Goal: Information Seeking & Learning: Check status

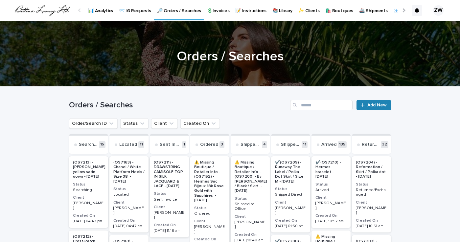
click at [380, 107] on link "Add New" at bounding box center [373, 105] width 34 height 11
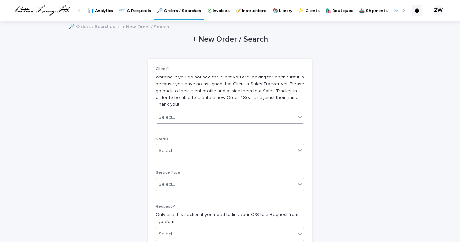
click at [225, 112] on div "Select..." at bounding box center [226, 117] width 140 height 11
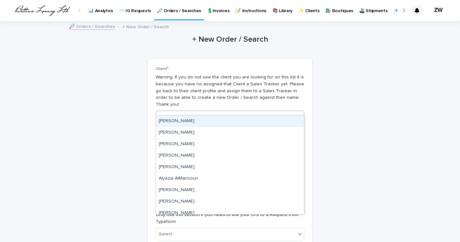
type input "****"
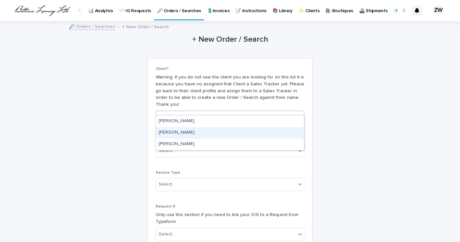
click at [179, 133] on div "[PERSON_NAME]" at bounding box center [230, 132] width 148 height 11
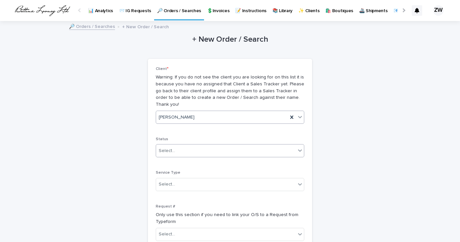
click at [179, 145] on div "Select..." at bounding box center [226, 150] width 140 height 11
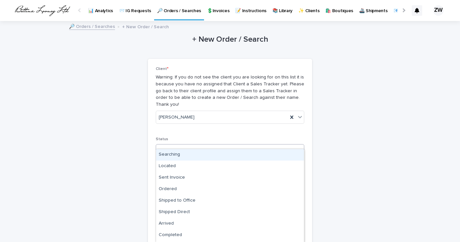
click at [179, 151] on div "Searching" at bounding box center [230, 154] width 148 height 11
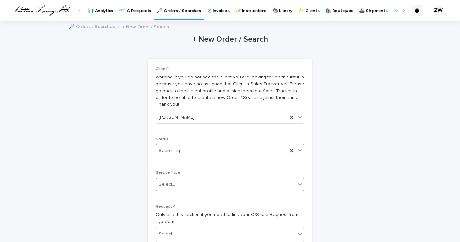
click at [174, 179] on div "Select..." at bounding box center [226, 184] width 140 height 11
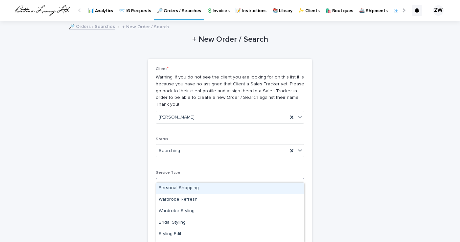
click at [177, 185] on div "Personal Shopping" at bounding box center [230, 188] width 148 height 11
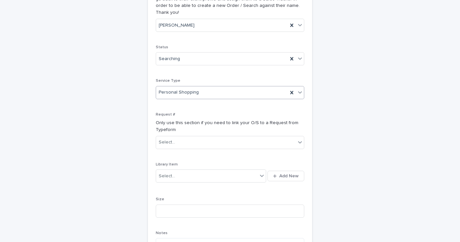
scroll to position [97, 0]
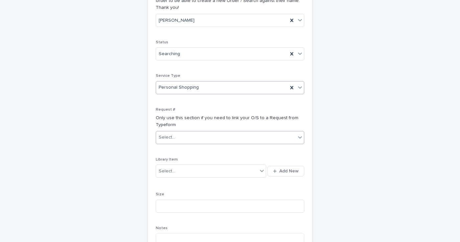
click at [177, 132] on div "Select..." at bounding box center [226, 137] width 140 height 11
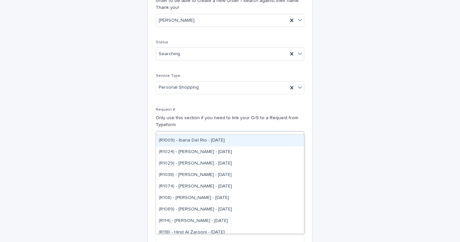
click at [177, 132] on div "Select..." at bounding box center [226, 137] width 140 height 11
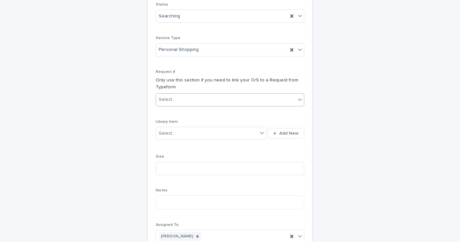
scroll to position [135, 0]
click at [258, 126] on div at bounding box center [262, 132] width 8 height 12
click at [269, 102] on div "Client * Warning: If you do not see the client you are looking for on this list…" at bounding box center [230, 89] width 148 height 317
click at [282, 130] on span "Add New" at bounding box center [288, 132] width 19 height 5
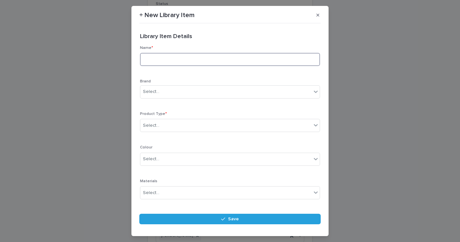
click at [164, 65] on input at bounding box center [230, 59] width 180 height 13
type input "**********"
click at [158, 93] on div "Select..." at bounding box center [151, 91] width 16 height 7
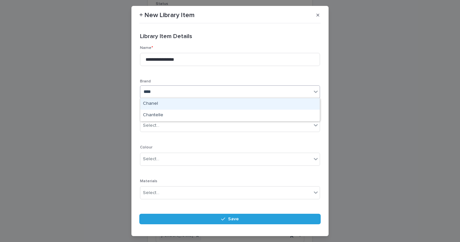
type input "*****"
click at [178, 101] on div "Chanel" at bounding box center [229, 103] width 179 height 11
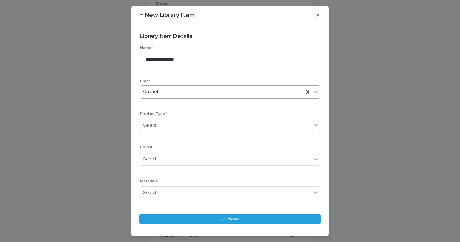
click at [164, 121] on div "Select..." at bounding box center [225, 125] width 171 height 11
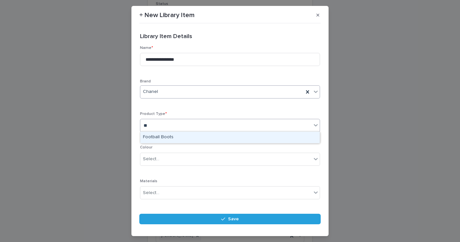
type input "*"
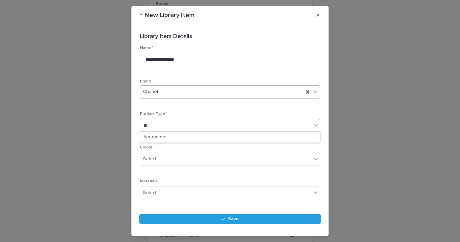
type input "*"
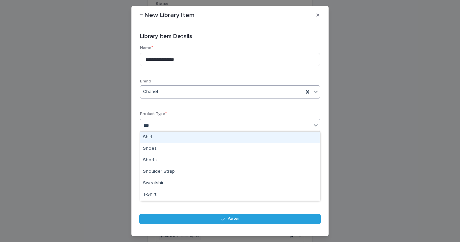
type input "****"
click at [161, 138] on div "Shoes" at bounding box center [229, 137] width 179 height 11
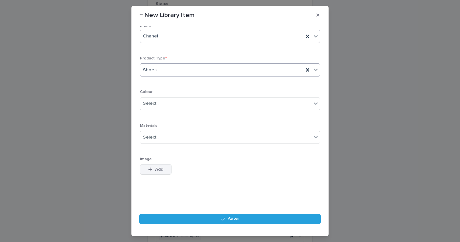
scroll to position [55, 0]
click at [156, 171] on span "Add" at bounding box center [159, 169] width 8 height 5
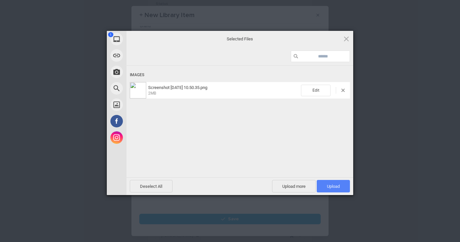
click at [337, 183] on span "Upload 1" at bounding box center [333, 186] width 33 height 12
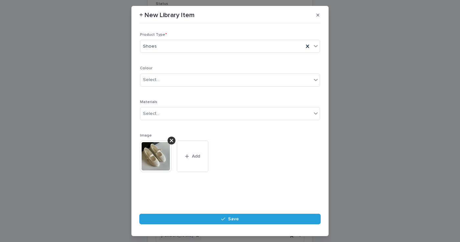
scroll to position [79, 0]
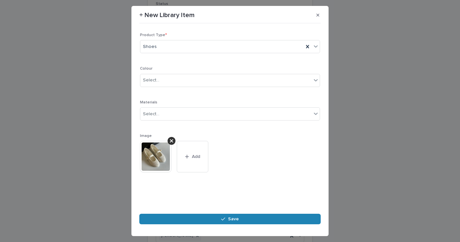
click at [230, 220] on span "Save" at bounding box center [233, 219] width 11 height 5
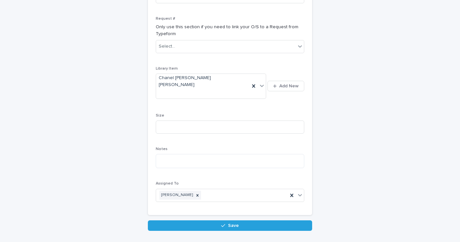
scroll to position [187, 0]
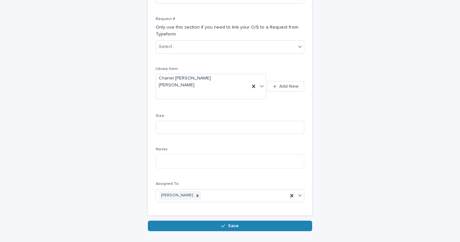
click at [233, 224] on span "Save" at bounding box center [233, 226] width 11 height 5
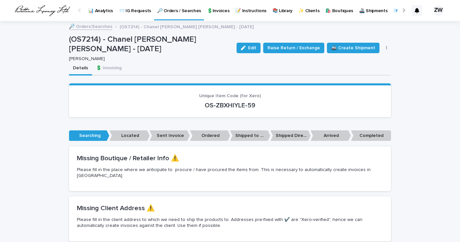
click at [176, 11] on p "🔎 Orders / Searches" at bounding box center [179, 7] width 44 height 14
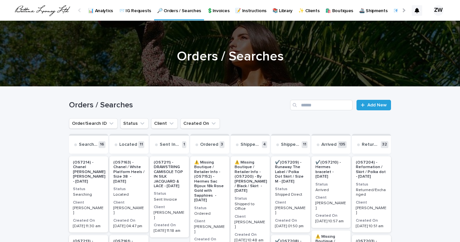
click at [89, 167] on p "(OS7214) - Chanel [PERSON_NAME] [PERSON_NAME] - [DATE]" at bounding box center [89, 172] width 33 height 24
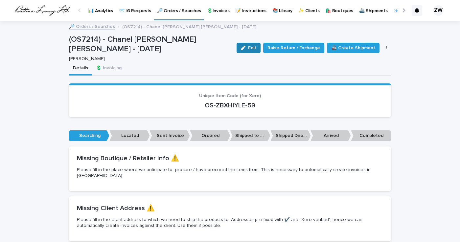
click at [257, 44] on button "Edit" at bounding box center [248, 48] width 24 height 11
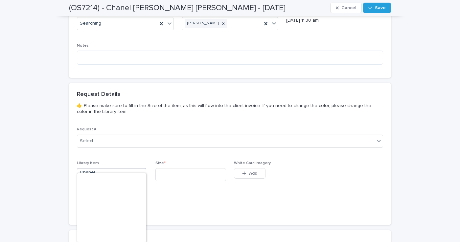
scroll to position [3172, 0]
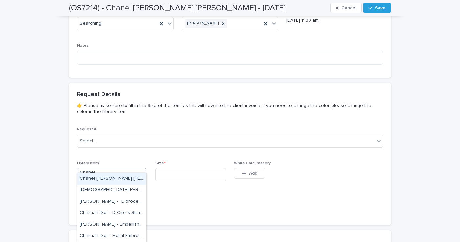
click at [111, 144] on div "Request # Select..." at bounding box center [230, 140] width 306 height 26
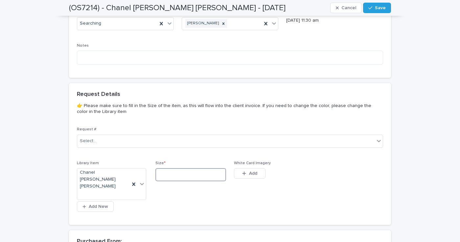
click at [187, 168] on input at bounding box center [190, 174] width 71 height 13
type input "****"
click at [143, 183] on icon at bounding box center [142, 184] width 4 height 2
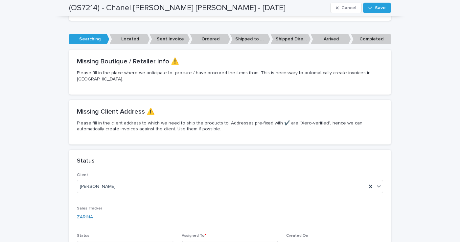
scroll to position [98, 0]
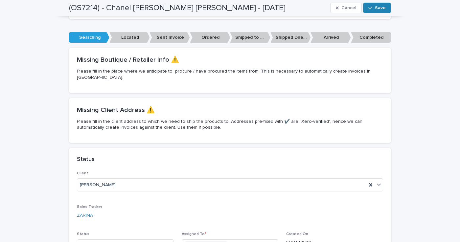
click at [384, 8] on span "Save" at bounding box center [380, 8] width 11 height 5
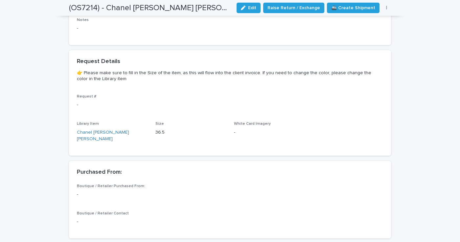
scroll to position [341, 0]
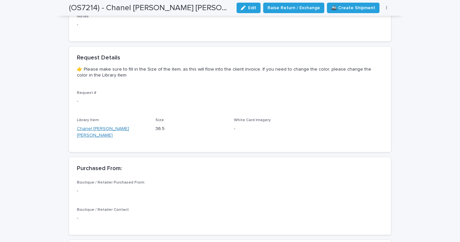
click at [85, 125] on link "Chanel [PERSON_NAME] [PERSON_NAME]" at bounding box center [112, 132] width 71 height 14
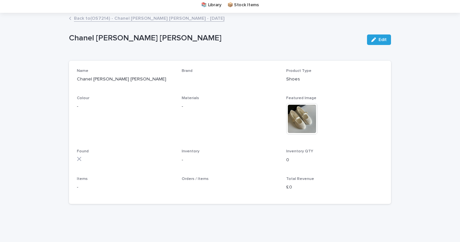
scroll to position [22, 0]
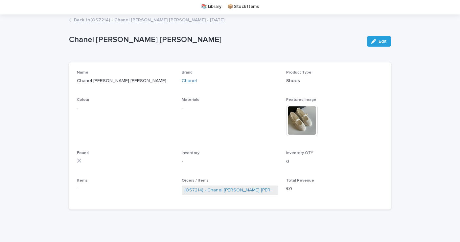
click at [303, 116] on img at bounding box center [302, 121] width 32 height 32
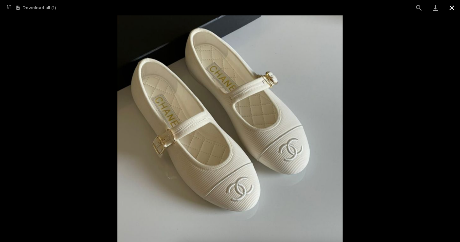
click at [454, 6] on button "Close gallery" at bounding box center [451, 7] width 16 height 15
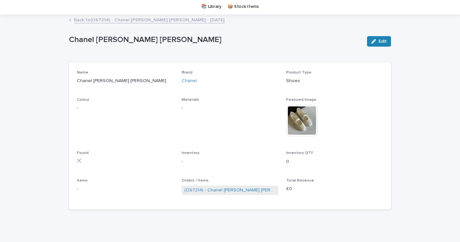
click at [381, 36] on button "Edit" at bounding box center [379, 41] width 24 height 11
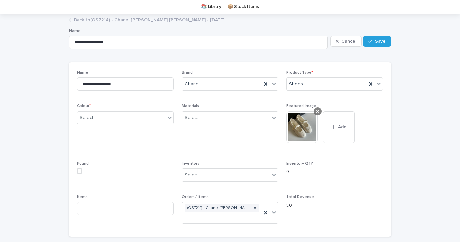
click at [318, 110] on icon at bounding box center [317, 111] width 3 height 3
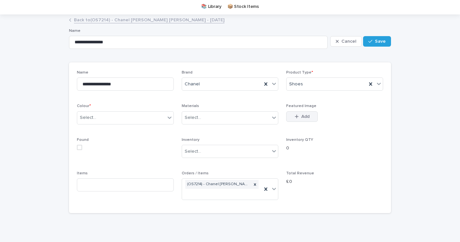
click at [293, 113] on button "Add" at bounding box center [302, 116] width 32 height 11
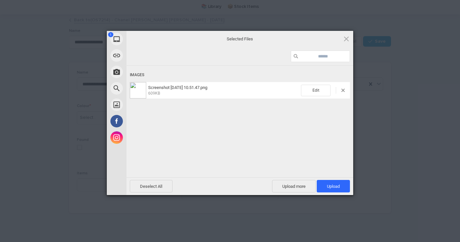
click at [335, 179] on div "Deselect All Upload more Upload 1" at bounding box center [239, 186] width 227 height 18
click at [335, 183] on span "Upload 1" at bounding box center [333, 186] width 33 height 12
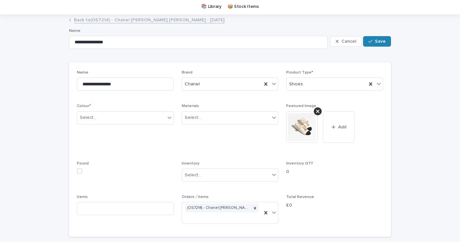
click at [383, 38] on button "Save" at bounding box center [377, 41] width 28 height 11
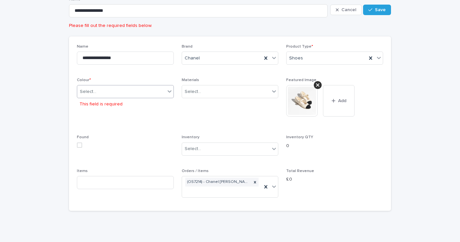
click at [99, 89] on div "Select..." at bounding box center [121, 91] width 88 height 11
click at [124, 71] on div "**********" at bounding box center [230, 123] width 306 height 159
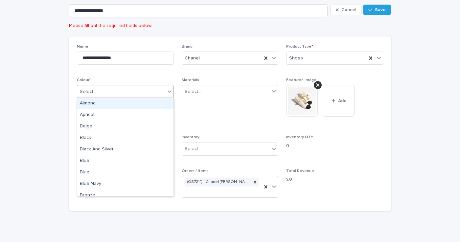
click at [123, 93] on div "Select..." at bounding box center [125, 91] width 97 height 13
type input "*****"
click at [85, 107] on div "Ivory" at bounding box center [125, 103] width 96 height 11
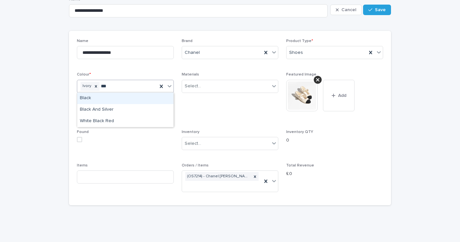
type input "****"
click at [95, 99] on div "Black" at bounding box center [125, 98] width 96 height 11
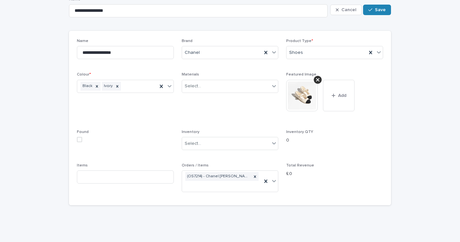
click at [375, 11] on span "Save" at bounding box center [380, 10] width 11 height 5
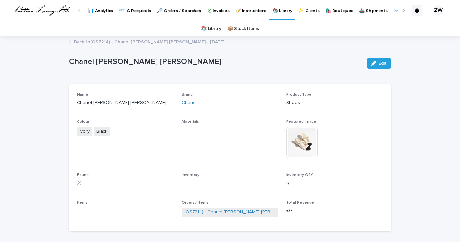
scroll to position [0, 0]
click at [139, 10] on p "📨 IG Requests" at bounding box center [135, 7] width 32 height 14
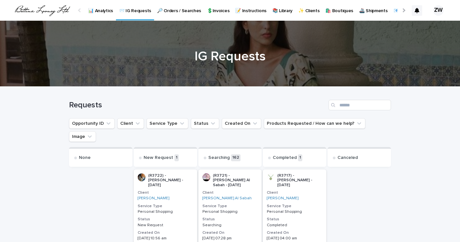
click at [179, 11] on p "🔎 Orders / Searches" at bounding box center [179, 7] width 44 height 14
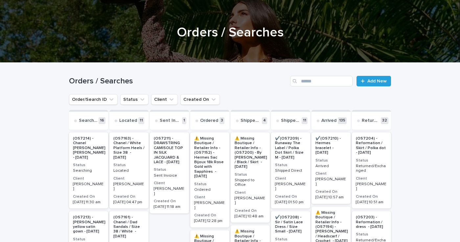
scroll to position [28, 0]
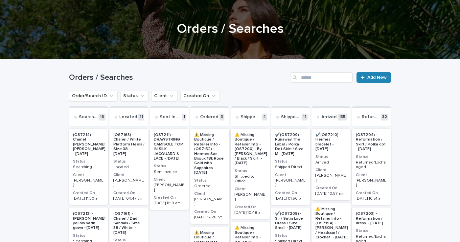
click at [373, 78] on span "Add New" at bounding box center [376, 77] width 19 height 5
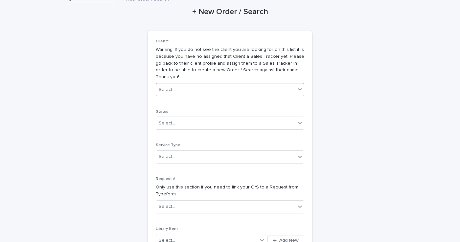
click at [285, 84] on div "Select..." at bounding box center [226, 89] width 140 height 11
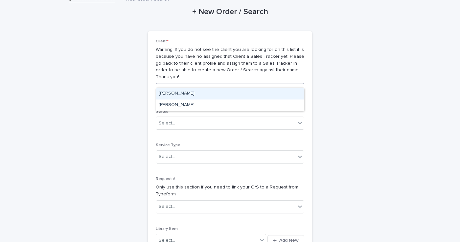
type input "****"
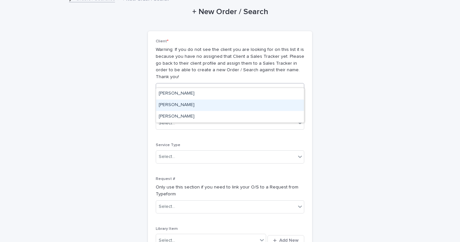
click at [189, 107] on div "[PERSON_NAME]" at bounding box center [230, 104] width 148 height 11
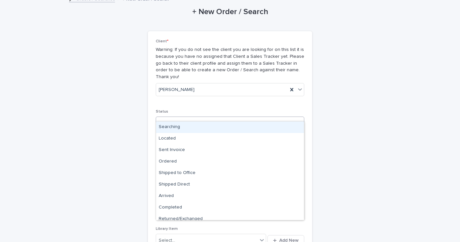
click at [186, 118] on div "Select..." at bounding box center [226, 123] width 140 height 11
click at [184, 128] on div "Searching" at bounding box center [230, 126] width 148 height 11
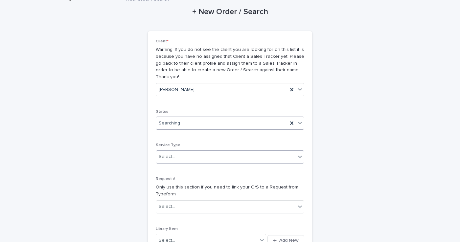
click at [189, 151] on div "Select..." at bounding box center [226, 156] width 140 height 11
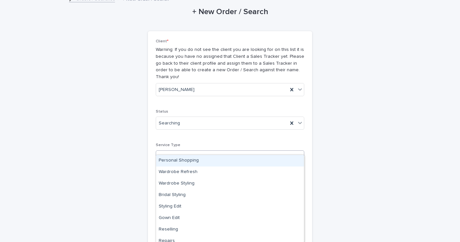
click at [188, 155] on div "Personal Shopping" at bounding box center [230, 160] width 148 height 11
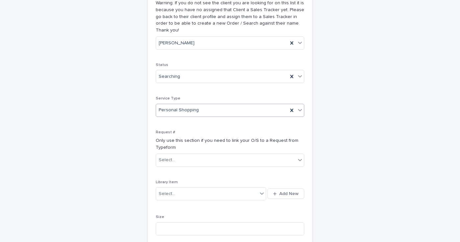
scroll to position [76, 0]
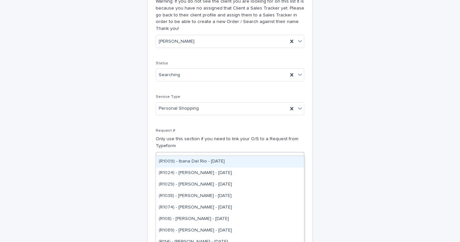
click at [188, 153] on div "Select..." at bounding box center [226, 158] width 140 height 11
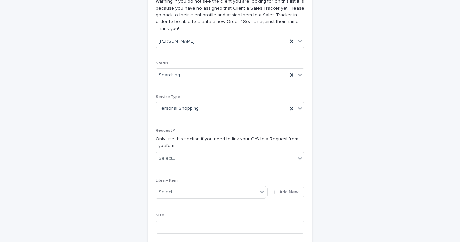
click at [188, 136] on p "Only use this section if you need to link your O/S to a Request from Typeform" at bounding box center [230, 143] width 148 height 14
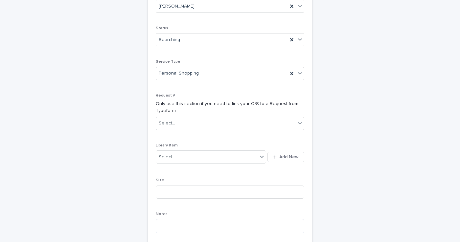
scroll to position [112, 0]
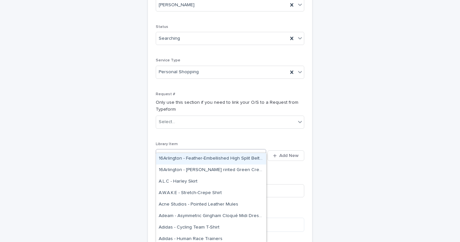
click at [179, 150] on div "Select..." at bounding box center [206, 155] width 101 height 11
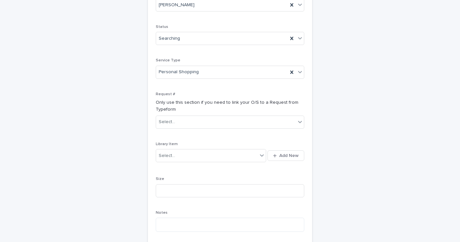
click at [278, 128] on div "Client * Warning: If you do not see the client you are looking for on this list…" at bounding box center [230, 112] width 148 height 317
click at [283, 153] on span "Add New" at bounding box center [288, 155] width 19 height 5
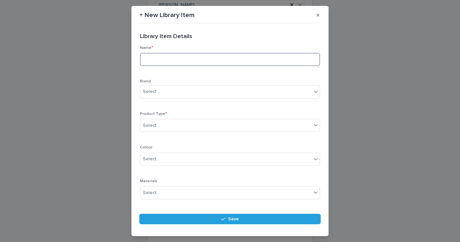
click at [181, 61] on input at bounding box center [230, 59] width 180 height 13
type input "**********"
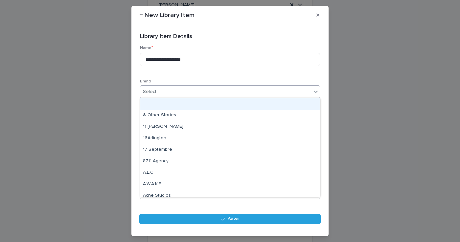
click at [157, 92] on div "Select..." at bounding box center [151, 91] width 16 height 7
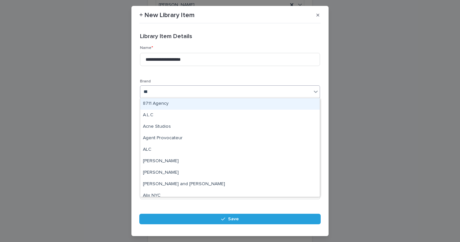
type input "****"
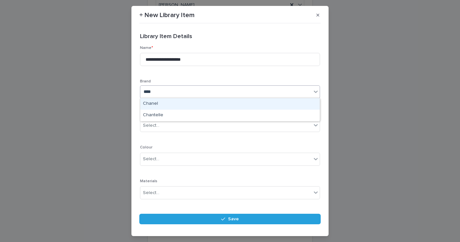
click at [163, 102] on div "Chanel" at bounding box center [229, 103] width 179 height 11
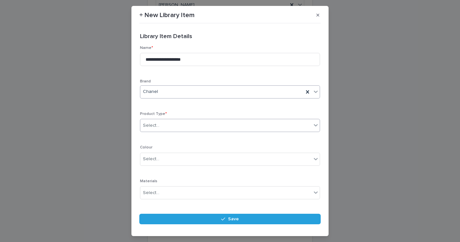
click at [164, 122] on div "Select..." at bounding box center [225, 125] width 171 height 11
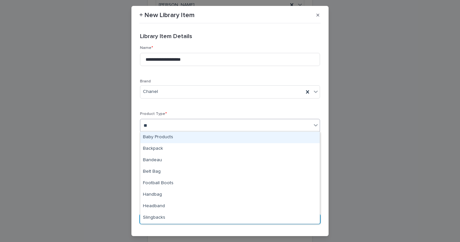
type input "*"
type input "***"
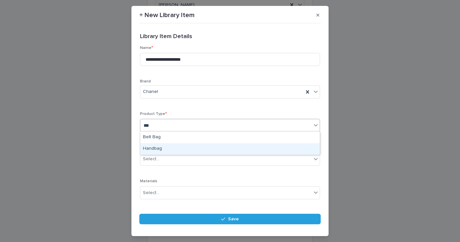
click at [167, 148] on div "Handbag" at bounding box center [229, 148] width 179 height 11
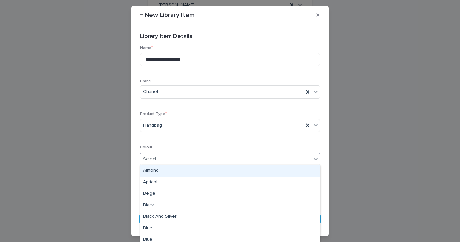
click at [165, 157] on div "Select..." at bounding box center [225, 159] width 171 height 11
type input "*"
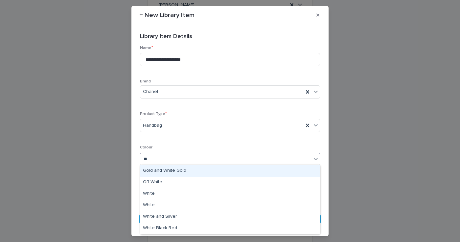
type input "***"
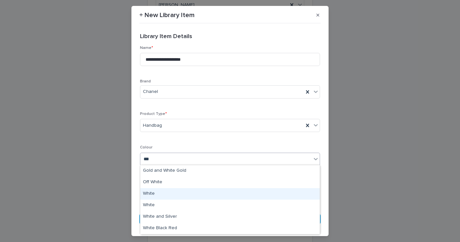
click at [163, 196] on div "White" at bounding box center [229, 193] width 179 height 11
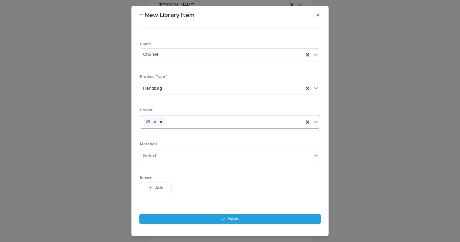
scroll to position [41, 0]
click at [159, 182] on span "Add" at bounding box center [159, 184] width 8 height 5
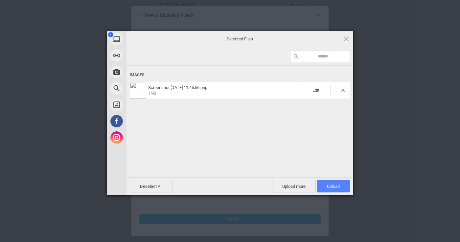
click at [338, 183] on span "Upload 1" at bounding box center [333, 186] width 33 height 12
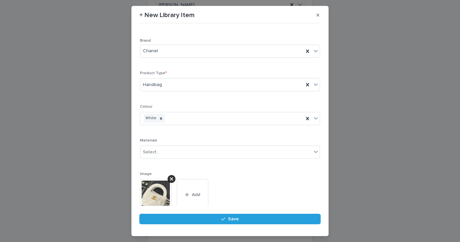
scroll to position [58, 0]
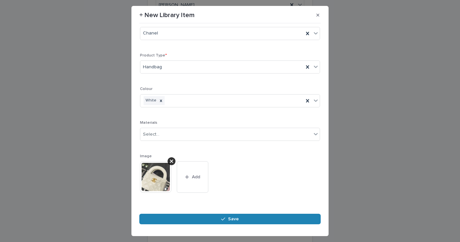
click at [226, 215] on button "Save" at bounding box center [229, 219] width 181 height 11
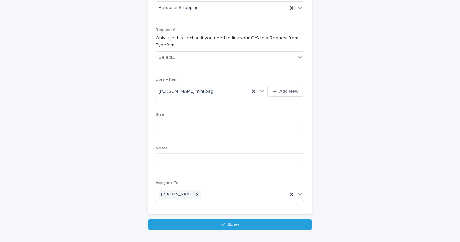
scroll to position [174, 0]
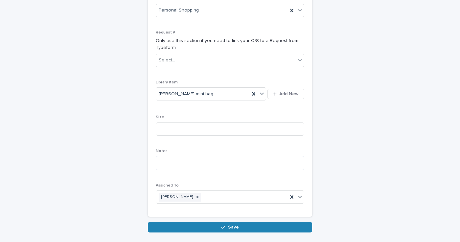
click at [240, 222] on button "Save" at bounding box center [230, 227] width 164 height 11
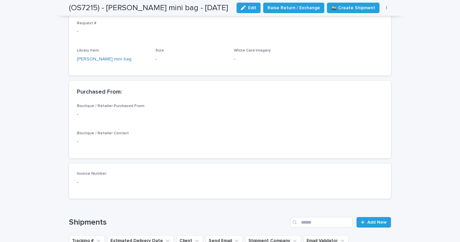
scroll to position [406, 0]
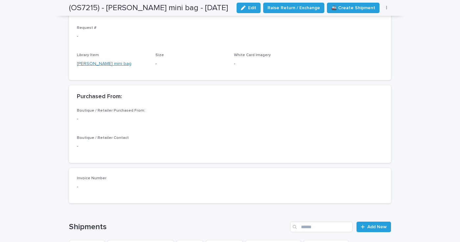
click at [91, 60] on link "[PERSON_NAME] mini bag" at bounding box center [104, 63] width 55 height 7
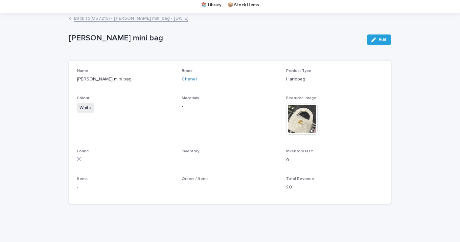
scroll to position [22, 0]
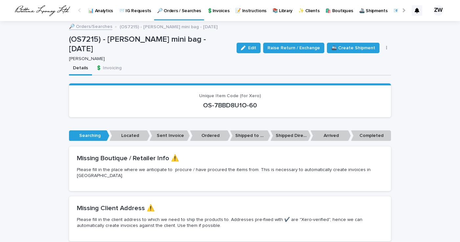
click at [173, 11] on p "🔎 Orders / Searches" at bounding box center [179, 7] width 44 height 14
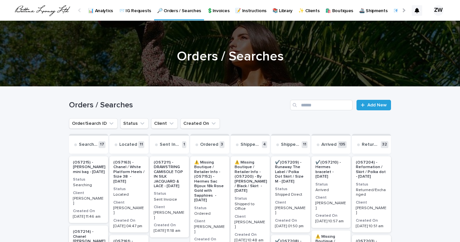
click at [215, 11] on p "💲Invoices" at bounding box center [218, 7] width 22 height 14
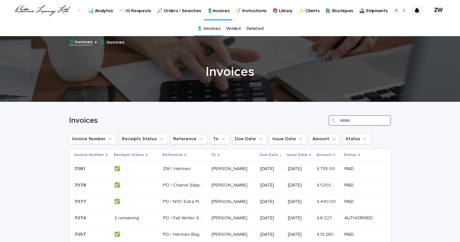
click at [353, 123] on input "Search" at bounding box center [359, 120] width 62 height 11
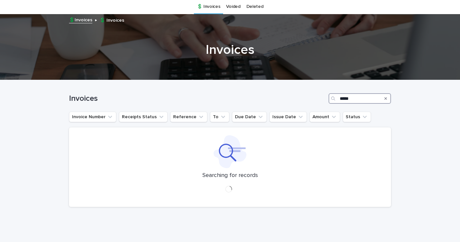
scroll to position [23, 0]
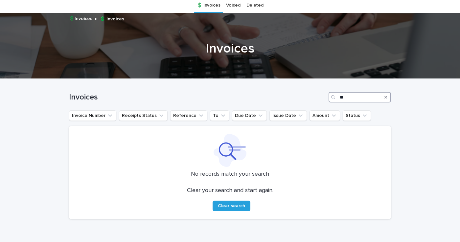
type input "*"
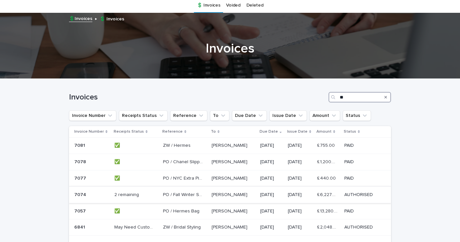
scroll to position [21, 0]
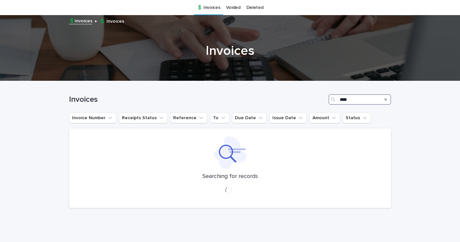
type input "*****"
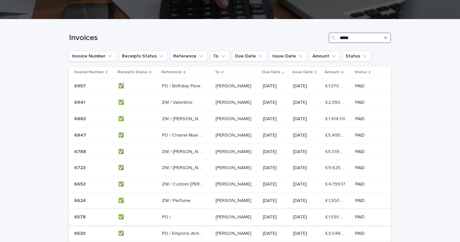
scroll to position [81, 0]
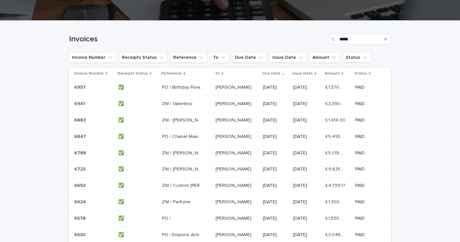
click at [188, 87] on p "PO / Birthday Flowers" at bounding box center [183, 86] width 42 height 7
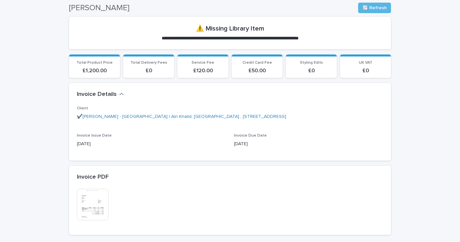
scroll to position [114, 0]
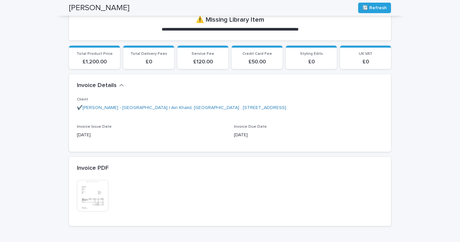
click at [101, 191] on img at bounding box center [93, 196] width 32 height 32
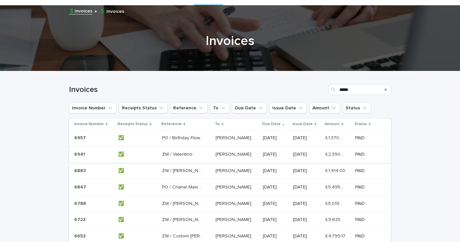
scroll to position [38, 0]
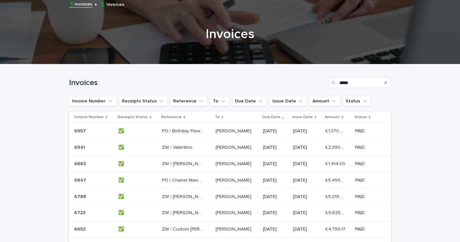
click at [178, 149] on p "ZW / Valentino" at bounding box center [178, 146] width 32 height 7
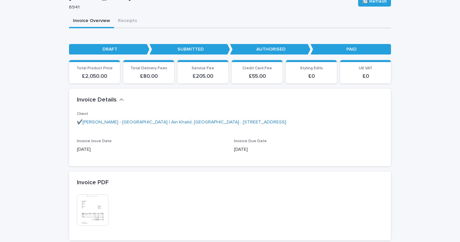
scroll to position [72, 0]
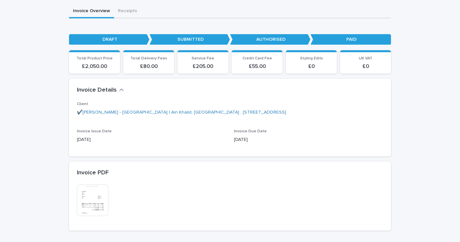
click at [99, 196] on img at bounding box center [93, 201] width 32 height 32
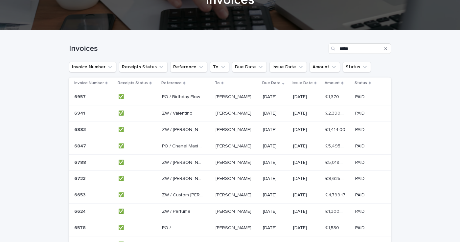
scroll to position [21, 0]
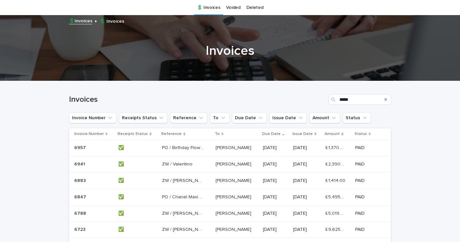
click at [169, 148] on p "PO / Birthday Flowers" at bounding box center [183, 147] width 42 height 7
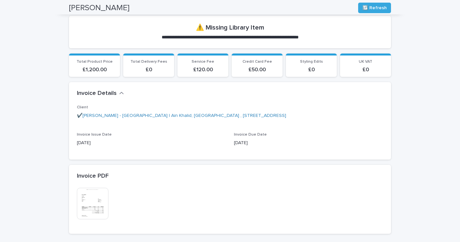
scroll to position [118, 0]
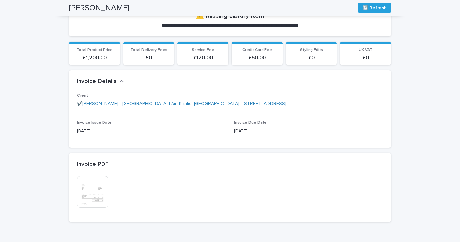
click at [87, 181] on img at bounding box center [93, 192] width 32 height 32
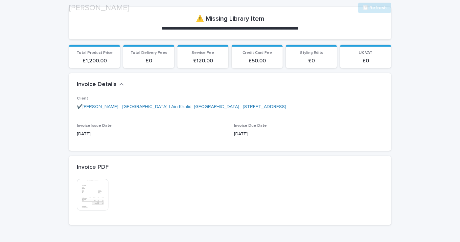
scroll to position [116, 0]
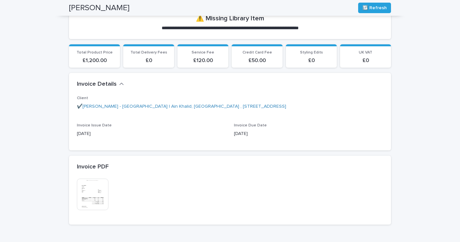
click at [98, 190] on img at bounding box center [93, 195] width 32 height 32
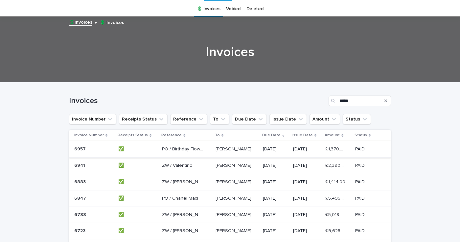
scroll to position [21, 0]
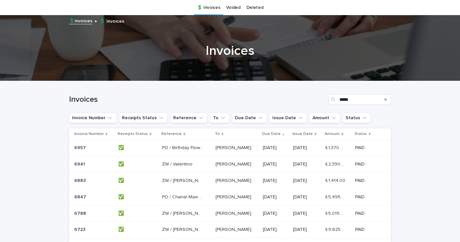
click at [171, 180] on p "ZW / [PERSON_NAME]" at bounding box center [183, 180] width 42 height 7
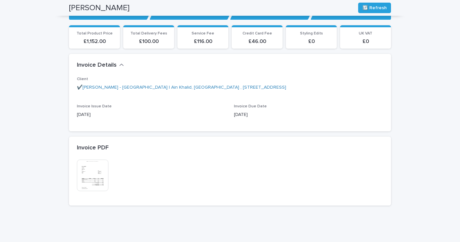
scroll to position [97, 0]
click at [108, 172] on div at bounding box center [93, 176] width 33 height 32
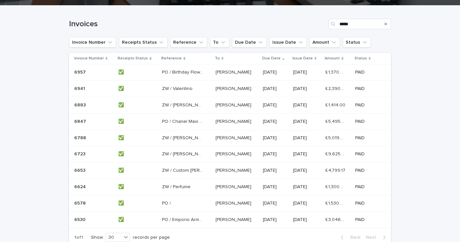
scroll to position [21, 0]
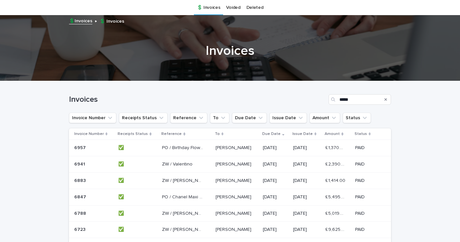
click at [177, 149] on p "PO / Birthday Flowers" at bounding box center [183, 147] width 42 height 7
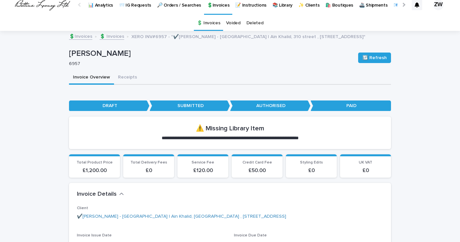
scroll to position [3, 0]
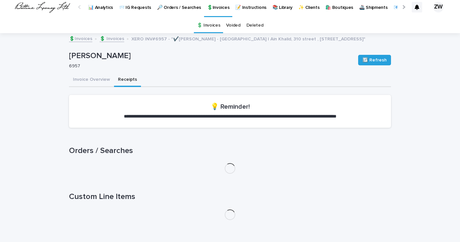
click at [124, 81] on button "Receipts" at bounding box center [127, 80] width 27 height 14
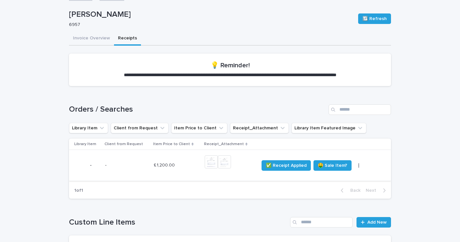
scroll to position [56, 0]
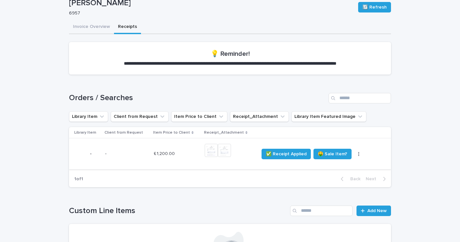
click at [208, 149] on img at bounding box center [211, 150] width 13 height 13
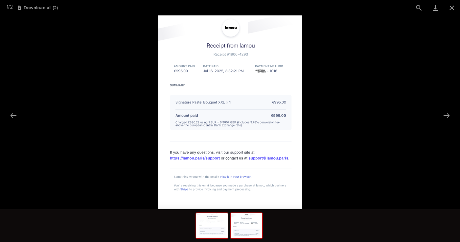
click at [244, 220] on img at bounding box center [246, 225] width 32 height 25
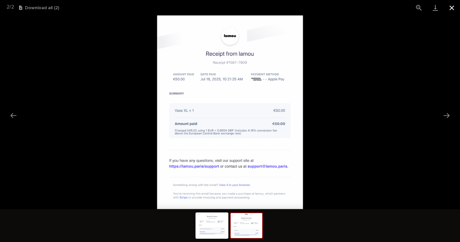
click at [448, 6] on button "Close gallery" at bounding box center [451, 7] width 16 height 15
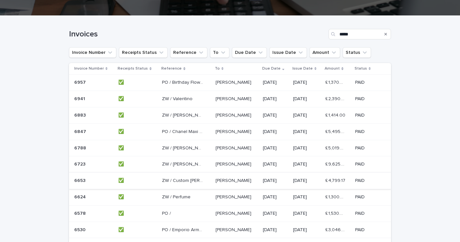
scroll to position [85, 0]
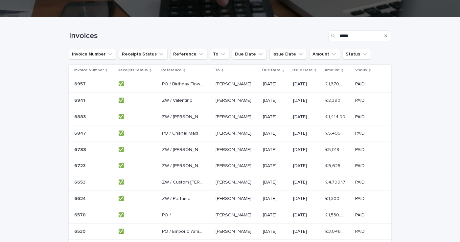
click at [185, 83] on p "PO / Birthday Flowers" at bounding box center [183, 83] width 42 height 7
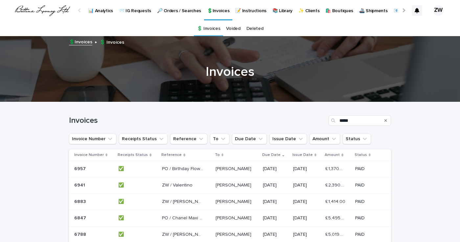
scroll to position [21, 0]
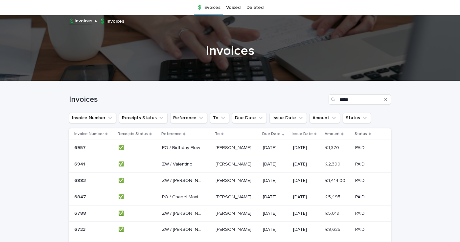
click at [183, 147] on p "PO / Birthday Flowers" at bounding box center [183, 147] width 42 height 7
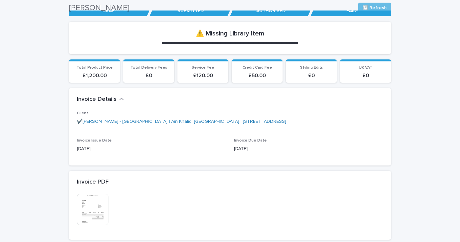
scroll to position [101, 0]
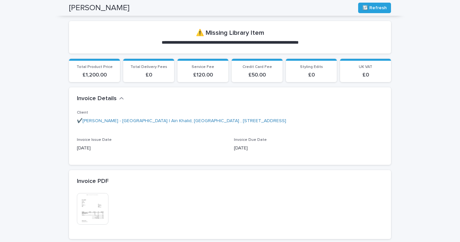
click at [98, 209] on img at bounding box center [93, 209] width 32 height 32
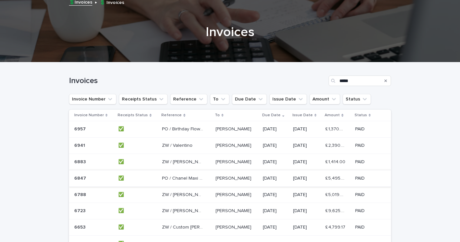
scroll to position [46, 0]
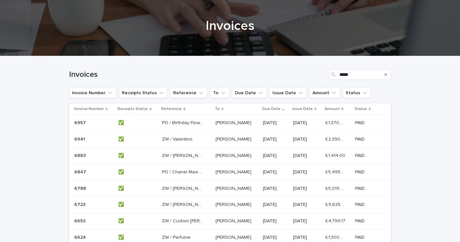
click at [175, 171] on p "PO / Chanel Maxi Skirt" at bounding box center [183, 171] width 42 height 7
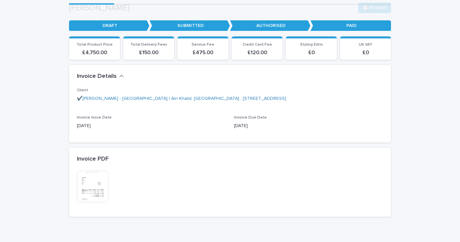
scroll to position [94, 0]
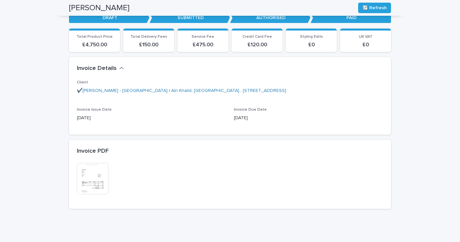
click at [94, 180] on img at bounding box center [93, 179] width 32 height 32
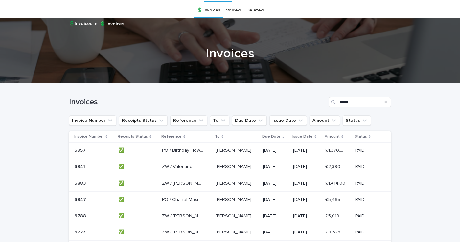
scroll to position [21, 0]
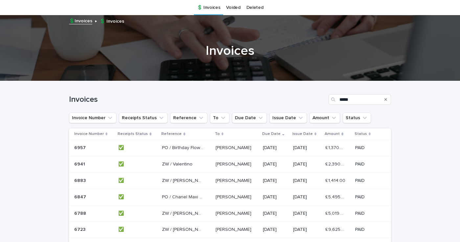
click at [177, 148] on p "PO / Birthday Flowers" at bounding box center [183, 147] width 42 height 7
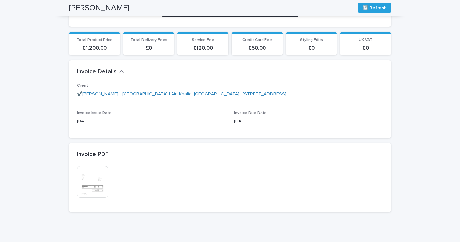
scroll to position [129, 0]
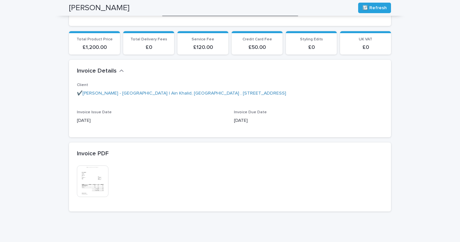
click at [84, 181] on img at bounding box center [93, 181] width 32 height 32
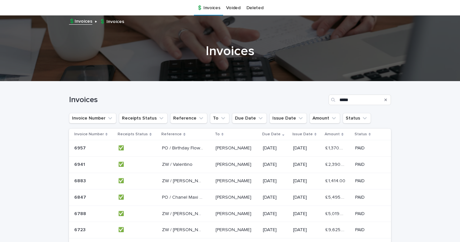
scroll to position [21, 0]
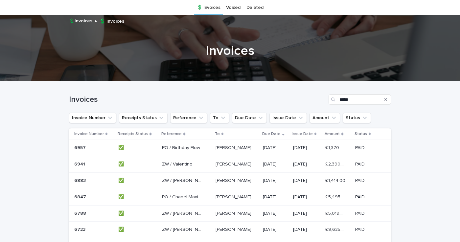
click at [178, 165] on p "ZW / Valentino" at bounding box center [178, 163] width 32 height 7
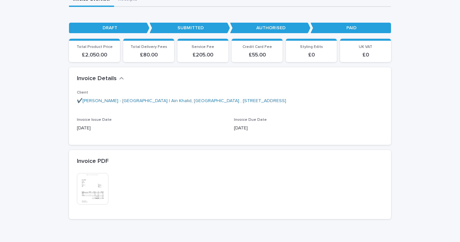
scroll to position [93, 0]
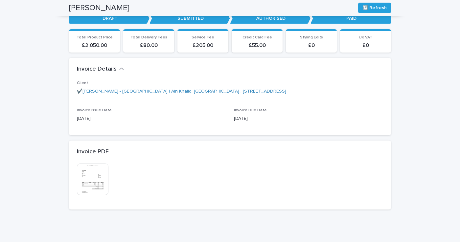
click at [98, 175] on img at bounding box center [93, 180] width 32 height 32
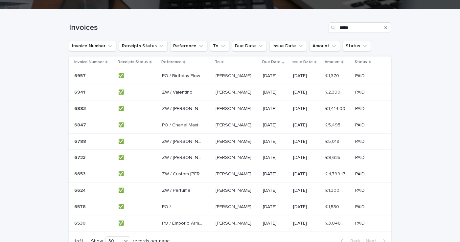
scroll to position [21, 0]
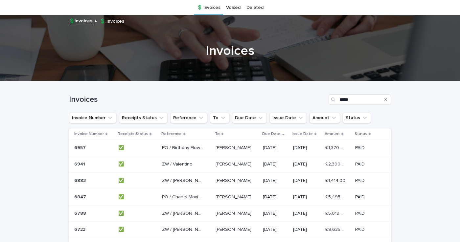
click at [171, 147] on p "PO / Birthday Flowers" at bounding box center [183, 147] width 42 height 7
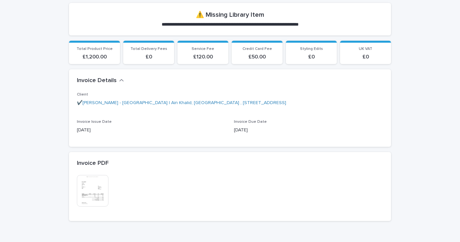
scroll to position [121, 0]
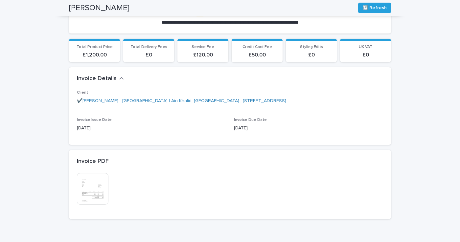
click at [84, 184] on img at bounding box center [93, 189] width 32 height 32
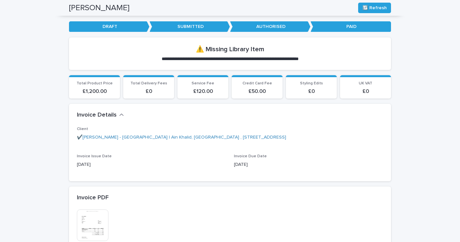
scroll to position [106, 0]
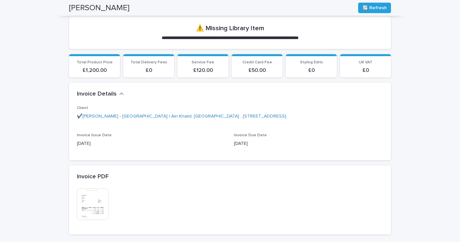
click at [103, 202] on img at bounding box center [93, 204] width 32 height 32
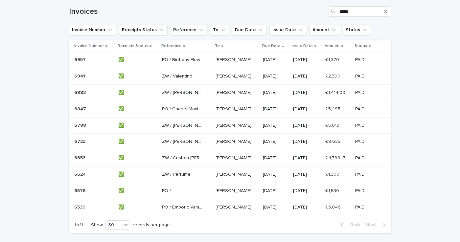
scroll to position [129, 0]
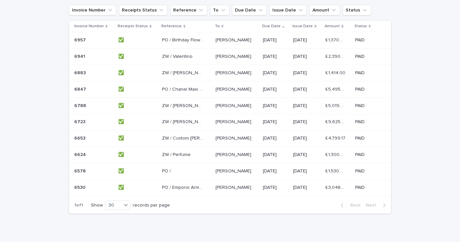
click at [178, 186] on p "PO / Emporio Armani" at bounding box center [183, 187] width 42 height 7
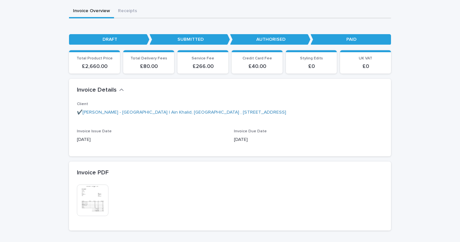
scroll to position [77, 0]
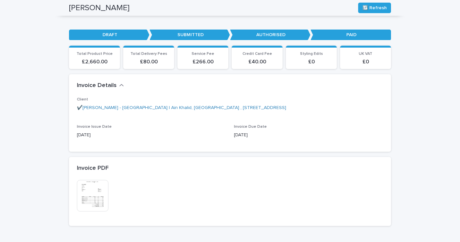
click at [88, 193] on img at bounding box center [93, 196] width 32 height 32
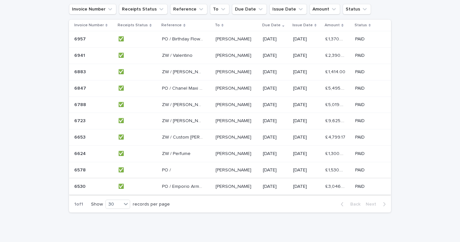
scroll to position [127, 0]
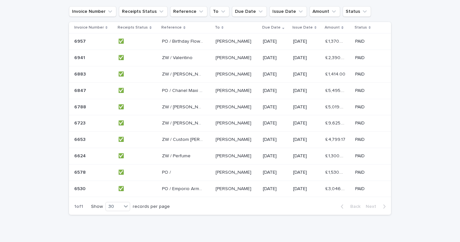
click at [166, 170] on p "PO /" at bounding box center [167, 171] width 10 height 7
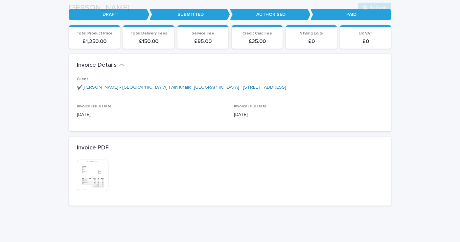
scroll to position [97, 0]
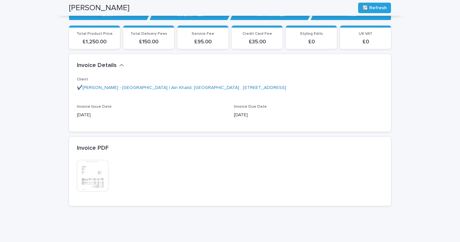
click at [98, 174] on img at bounding box center [93, 176] width 32 height 32
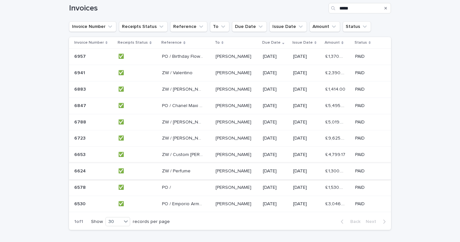
scroll to position [99, 0]
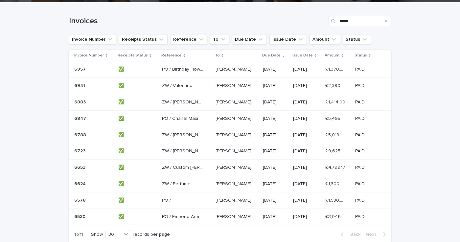
click at [173, 150] on p "ZW / [PERSON_NAME]" at bounding box center [183, 150] width 42 height 7
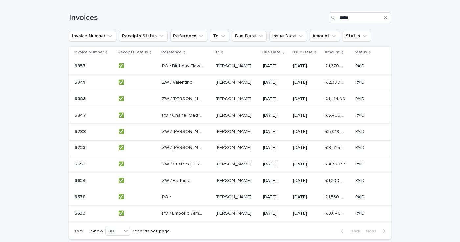
scroll to position [104, 0]
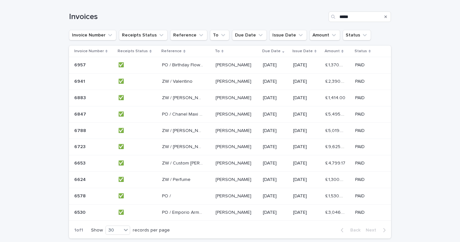
click at [167, 193] on p "PO /" at bounding box center [167, 195] width 10 height 7
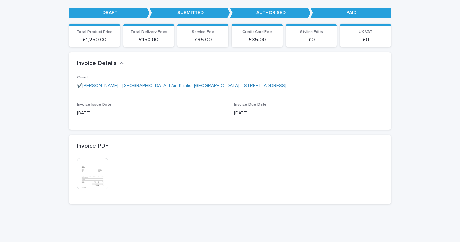
scroll to position [97, 0]
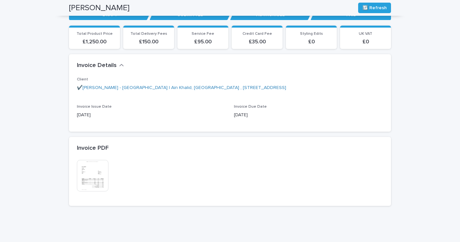
click at [89, 168] on img at bounding box center [93, 176] width 32 height 32
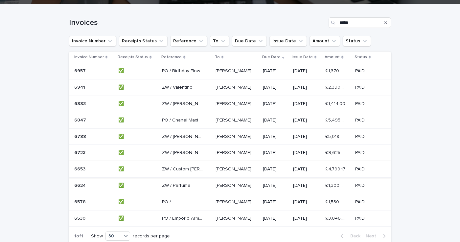
scroll to position [98, 0]
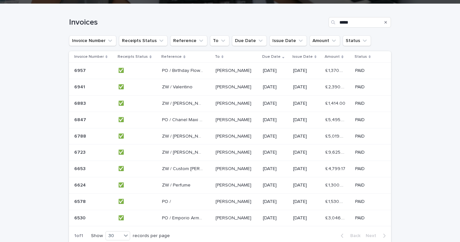
click at [164, 198] on p "PO /" at bounding box center [167, 201] width 10 height 7
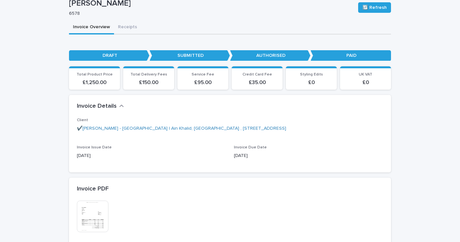
scroll to position [65, 0]
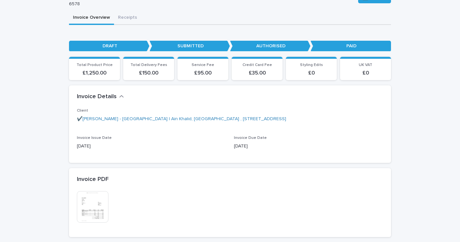
click at [88, 205] on img at bounding box center [93, 207] width 32 height 32
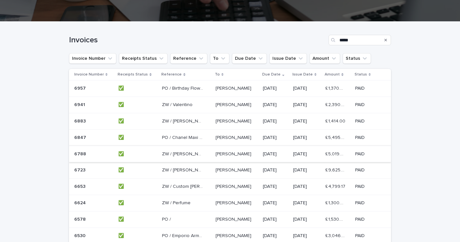
scroll to position [82, 0]
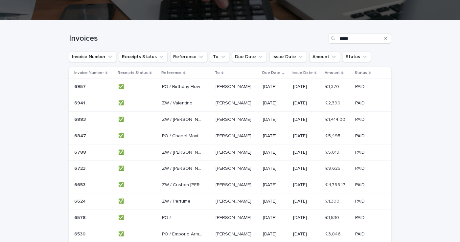
click at [186, 185] on p "ZW / Custom [PERSON_NAME]" at bounding box center [183, 184] width 42 height 7
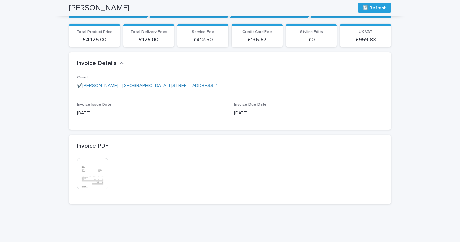
scroll to position [105, 0]
click at [82, 175] on img at bounding box center [93, 174] width 32 height 32
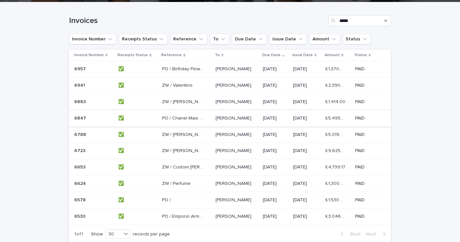
scroll to position [103, 0]
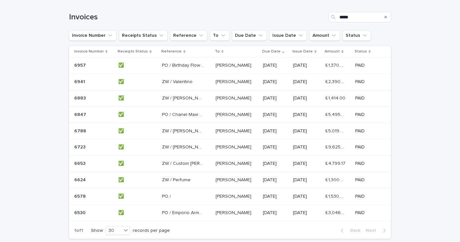
click at [183, 130] on p "ZW / [PERSON_NAME] [PERSON_NAME]" at bounding box center [183, 130] width 42 height 7
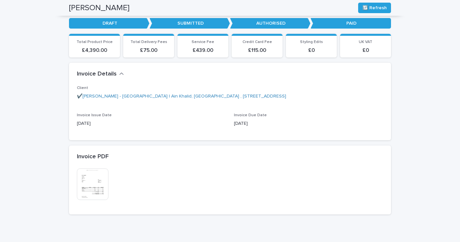
scroll to position [97, 0]
click at [93, 176] on img at bounding box center [93, 185] width 32 height 32
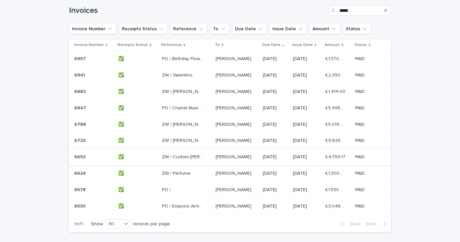
scroll to position [110, 0]
click at [172, 169] on p "ZW / Perfume" at bounding box center [177, 172] width 30 height 7
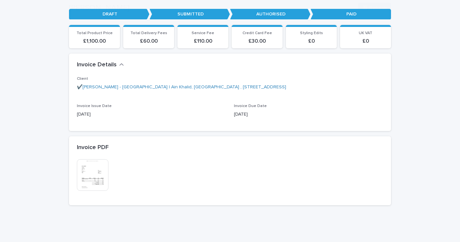
scroll to position [97, 0]
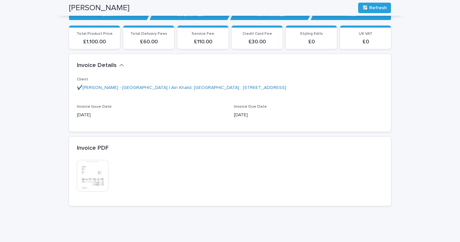
click at [100, 172] on img at bounding box center [93, 176] width 32 height 32
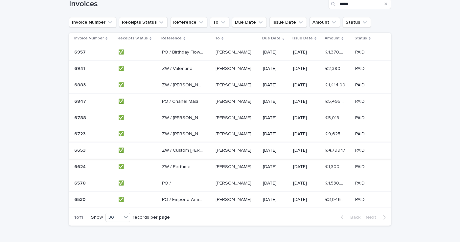
scroll to position [117, 0]
click at [174, 85] on p "ZW / [PERSON_NAME]" at bounding box center [183, 84] width 42 height 7
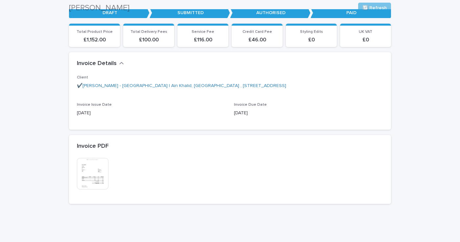
scroll to position [97, 0]
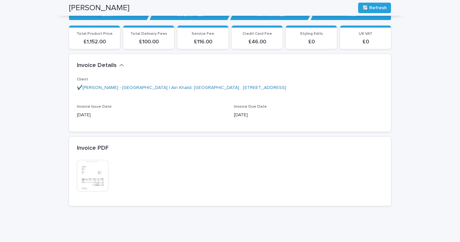
click at [102, 172] on img at bounding box center [93, 176] width 32 height 32
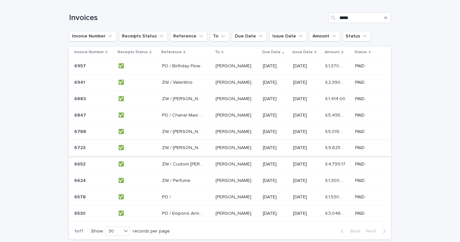
scroll to position [103, 0]
click at [167, 194] on p "PO /" at bounding box center [167, 195] width 10 height 7
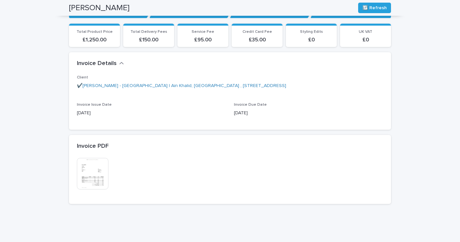
scroll to position [97, 0]
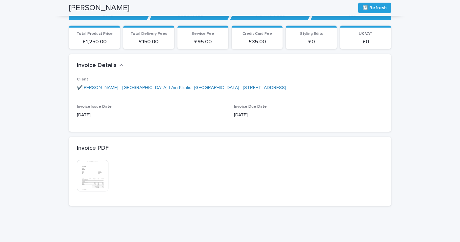
click at [95, 167] on img at bounding box center [93, 176] width 32 height 32
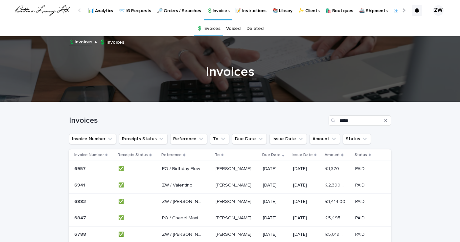
click at [168, 11] on p "🔎 Orders / Searches" at bounding box center [179, 7] width 44 height 14
